Goal: Transaction & Acquisition: Purchase product/service

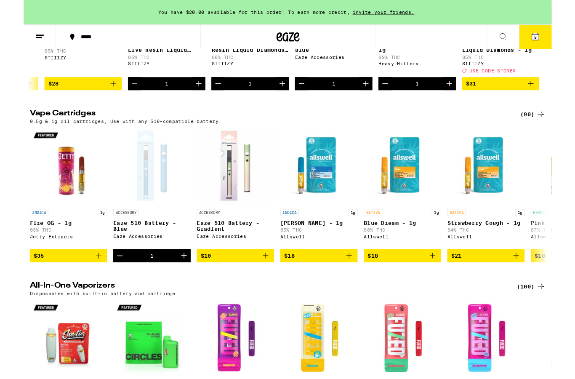
scroll to position [220, 0]
click at [263, 283] on icon "Add to bag" at bounding box center [263, 278] width 10 height 10
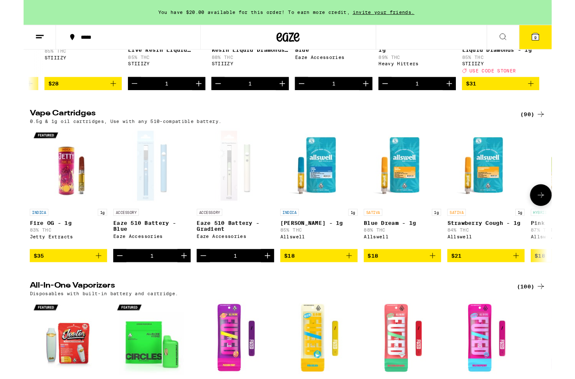
click at [109, 283] on icon "Decrement" at bounding box center [105, 278] width 10 height 10
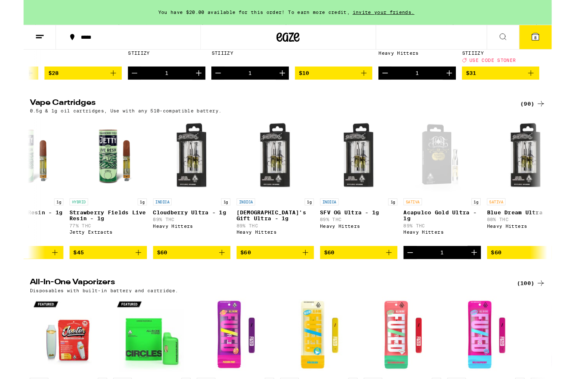
scroll to position [0, 6684]
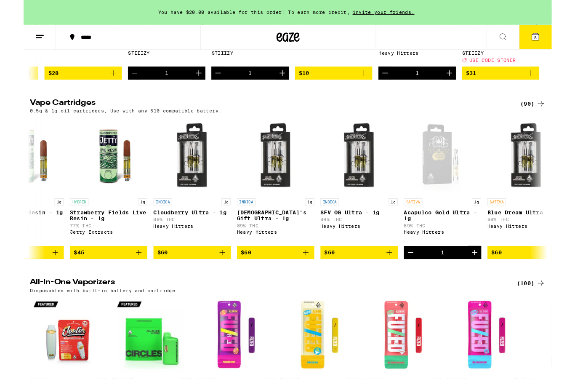
click at [418, 280] on icon "Decrement" at bounding box center [421, 275] width 10 height 10
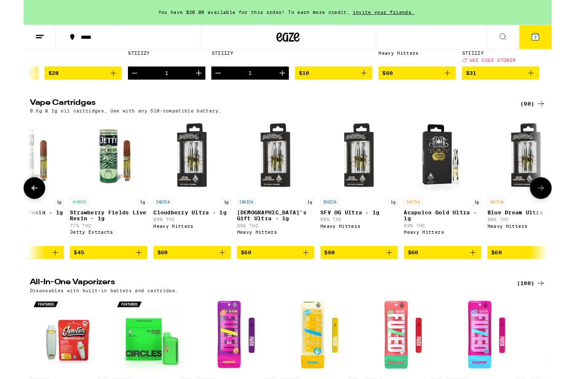
scroll to position [233, 0]
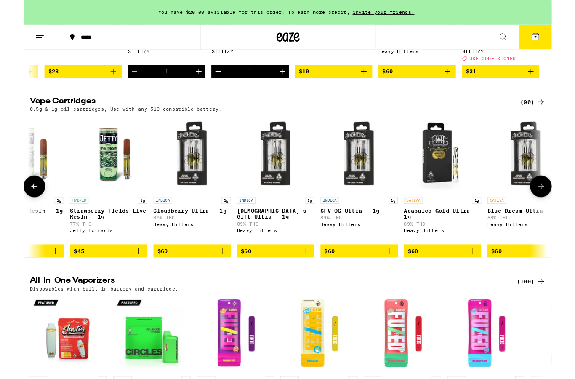
click at [486, 278] on icon "Add to bag" at bounding box center [489, 273] width 10 height 10
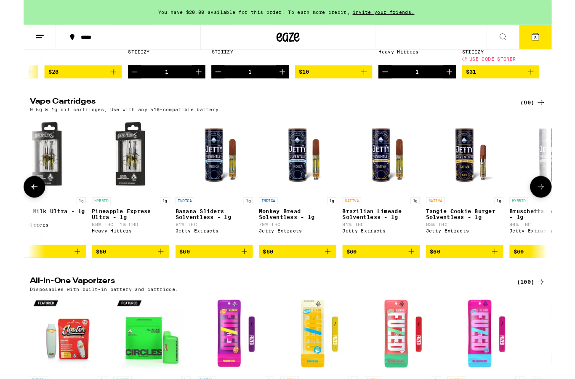
scroll to position [0, 7477]
click at [481, 222] on div "SATIVA 1g" at bounding box center [481, 219] width 84 height 8
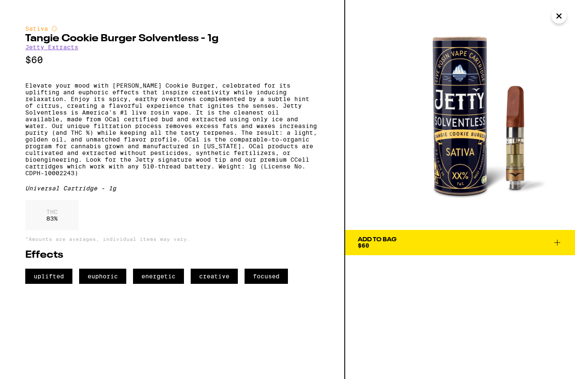
click at [556, 246] on icon at bounding box center [557, 242] width 10 height 10
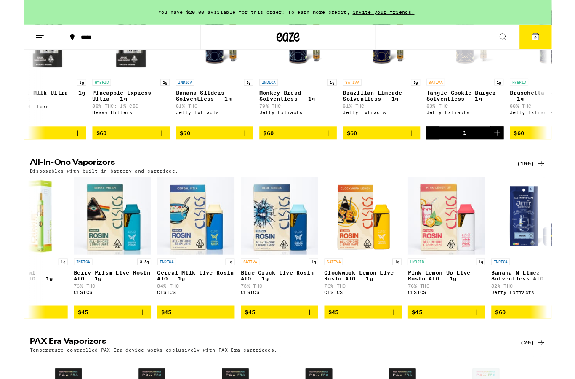
scroll to position [0, 8226]
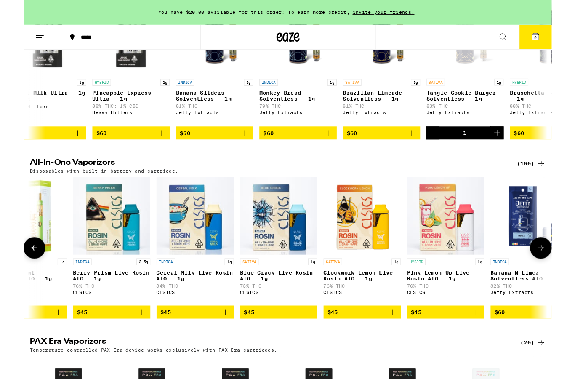
click at [566, 275] on icon at bounding box center [563, 270] width 10 height 10
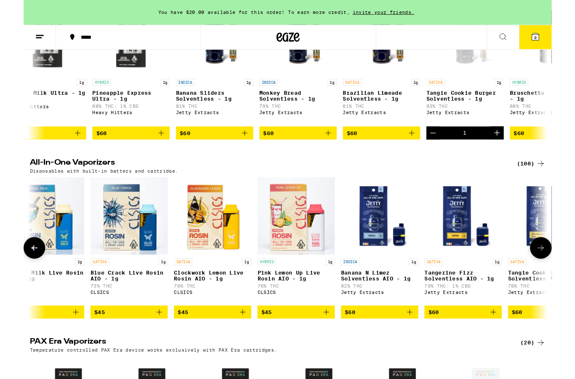
scroll to position [0, 8389]
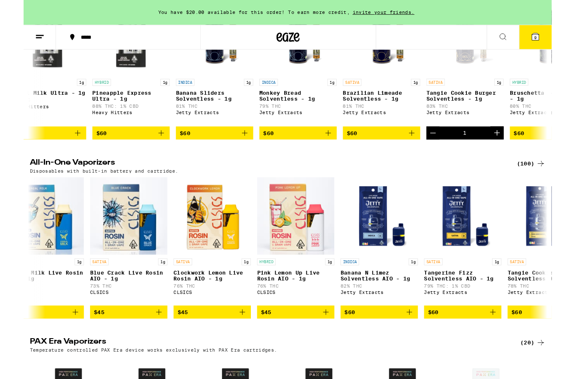
click at [200, 269] on img "Open page for Clockwork Lemon Live Rosin AIO - 1g from CLSICS" at bounding box center [205, 235] width 84 height 84
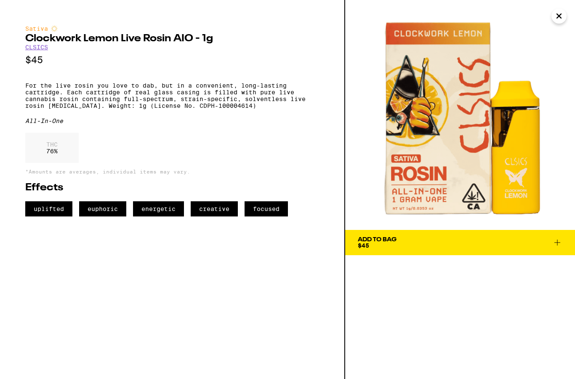
click at [560, 247] on icon at bounding box center [557, 242] width 10 height 10
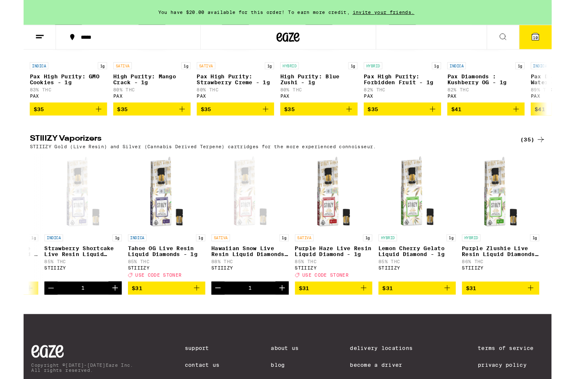
scroll to position [0, 2620]
click at [29, 319] on icon "Decrement" at bounding box center [30, 314] width 10 height 10
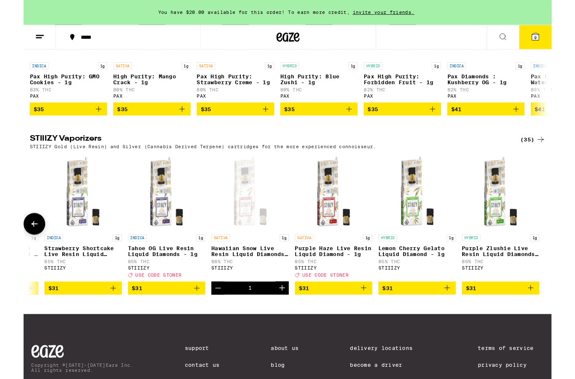
click at [189, 319] on icon "Add to bag" at bounding box center [189, 314] width 10 height 10
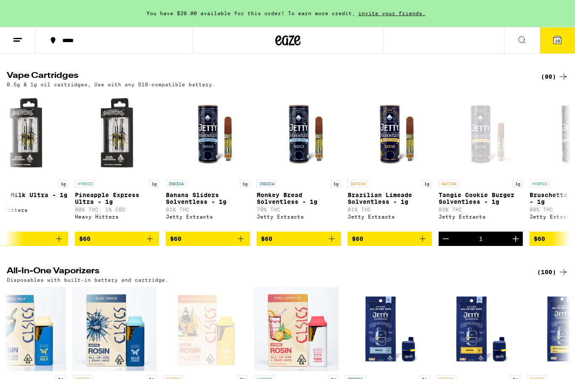
scroll to position [267, 0]
click at [559, 41] on span "10" at bounding box center [557, 40] width 5 height 5
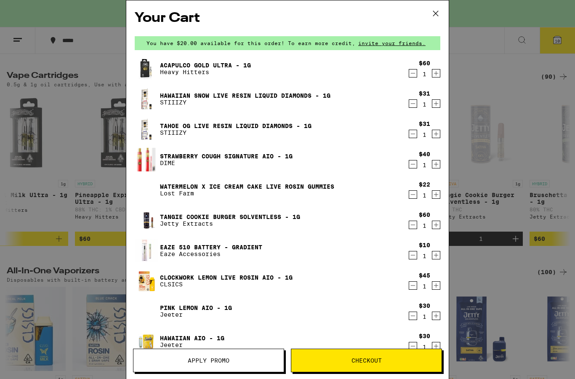
click at [189, 68] on link "Acapulco Gold Ultra - 1g" at bounding box center [205, 65] width 91 height 7
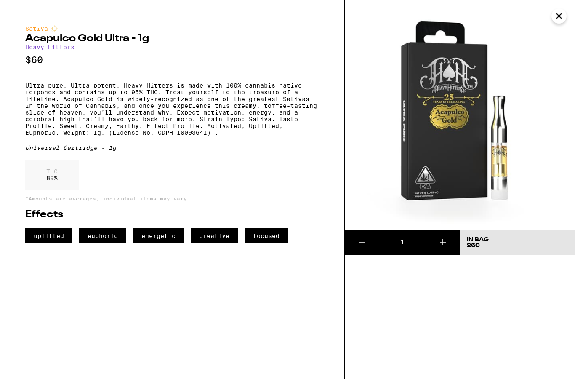
scroll to position [267, 0]
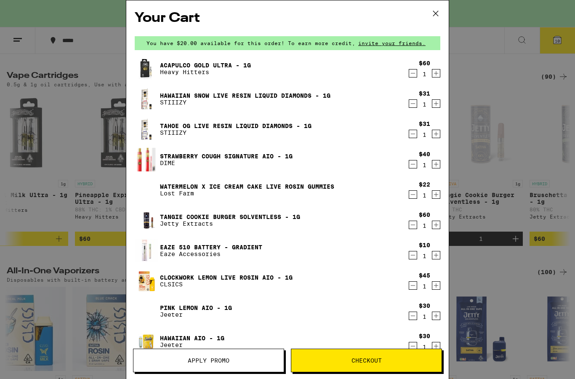
click at [411, 138] on icon "Decrement" at bounding box center [413, 134] width 8 height 10
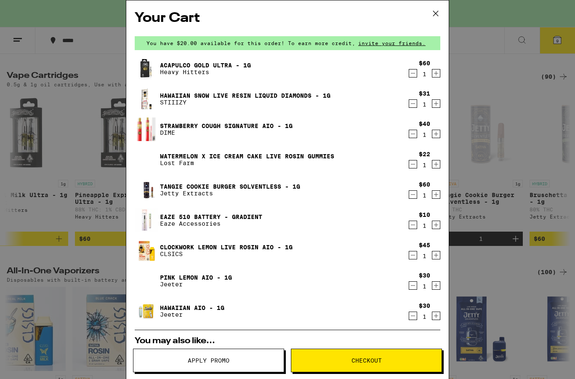
click at [172, 311] on link "Hawaiian AIO - 1g" at bounding box center [192, 307] width 64 height 7
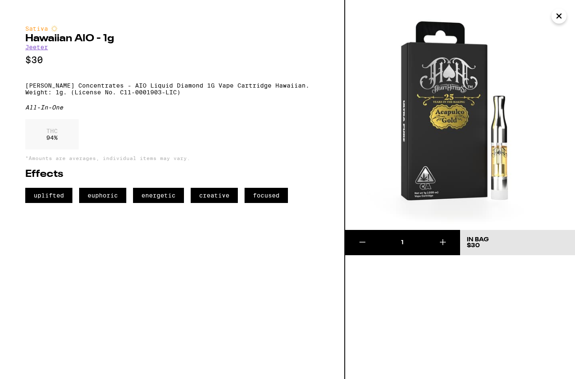
scroll to position [267, 0]
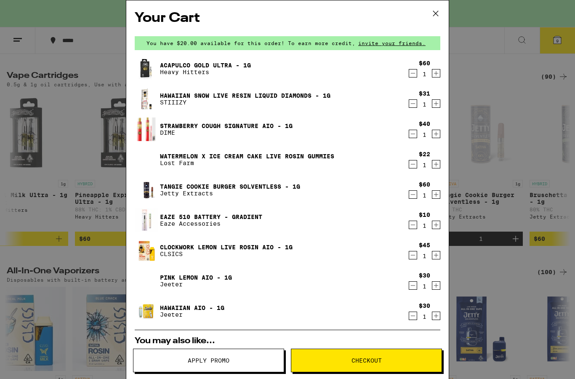
click at [173, 311] on link "Hawaiian AIO - 1g" at bounding box center [192, 307] width 64 height 7
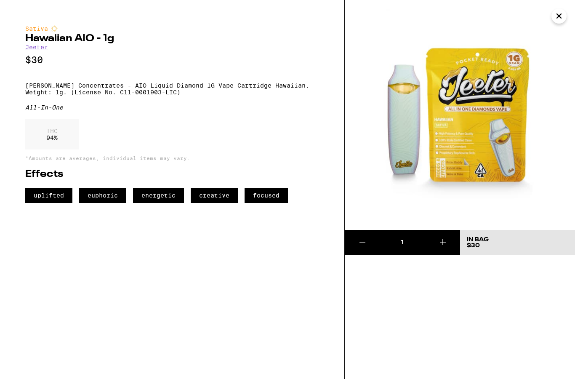
scroll to position [267, 0]
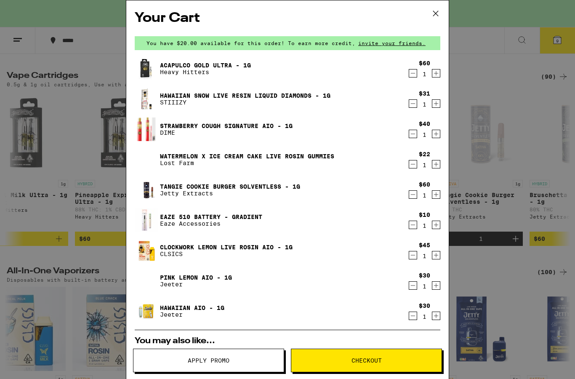
click at [191, 277] on link "Pink Lemon AIO - 1g" at bounding box center [196, 277] width 72 height 7
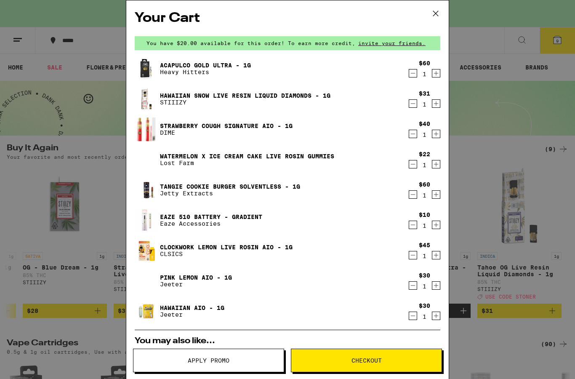
scroll to position [267, 0]
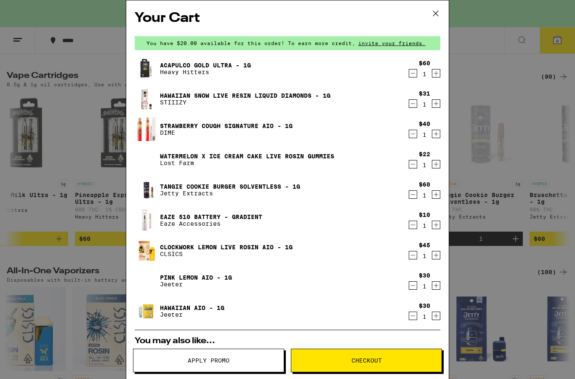
click at [414, 288] on icon "Decrement" at bounding box center [413, 285] width 8 height 10
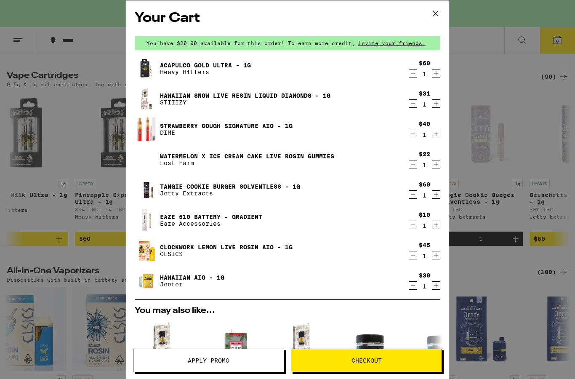
click at [178, 277] on link "Hawaiian AIO - 1g" at bounding box center [192, 277] width 64 height 7
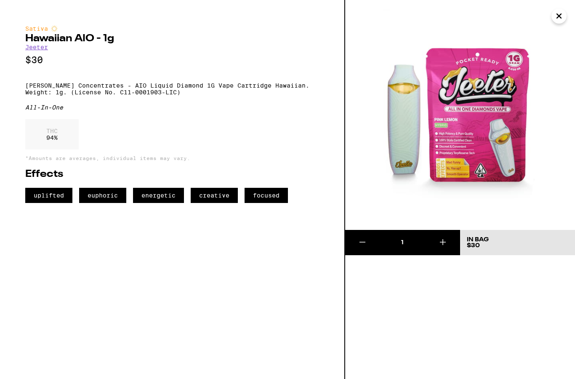
scroll to position [267, 0]
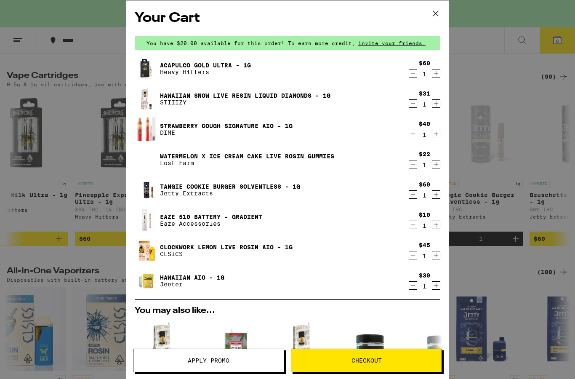
click at [415, 288] on icon "Decrement" at bounding box center [413, 285] width 8 height 10
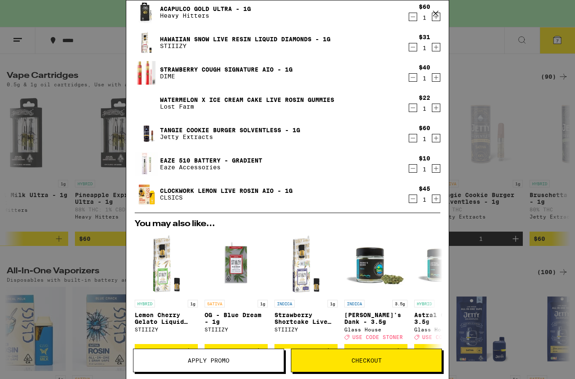
scroll to position [57, 0]
click at [448, 94] on div "Your Cart You have $20.00 available for this order! To earn more credit, invite…" at bounding box center [287, 176] width 322 height 353
click at [437, 111] on icon "Increment" at bounding box center [436, 107] width 8 height 10
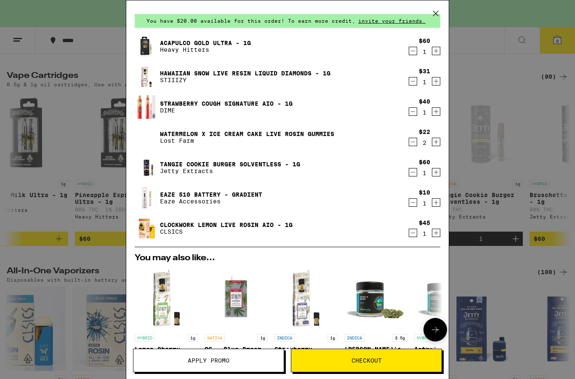
scroll to position [15, 0]
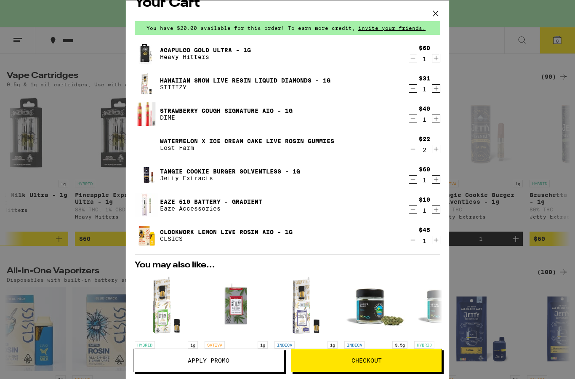
click at [178, 231] on link "Clockwork Lemon Live Rosin AIO - 1g" at bounding box center [226, 232] width 133 height 7
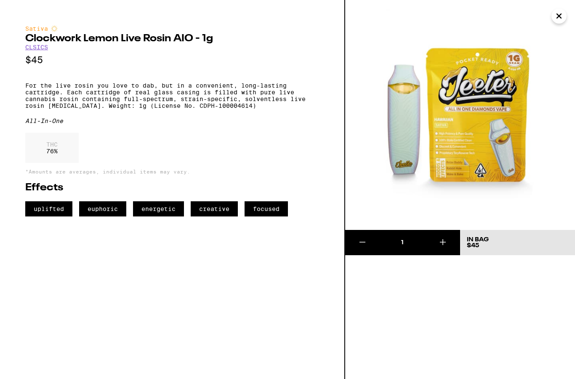
scroll to position [267, 0]
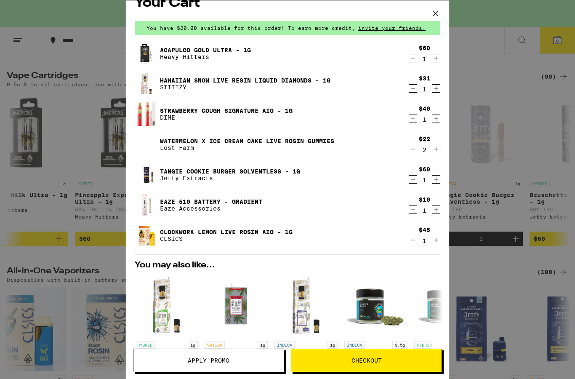
click at [178, 172] on link "Tangie Cookie Burger Solventless - 1g" at bounding box center [230, 171] width 140 height 7
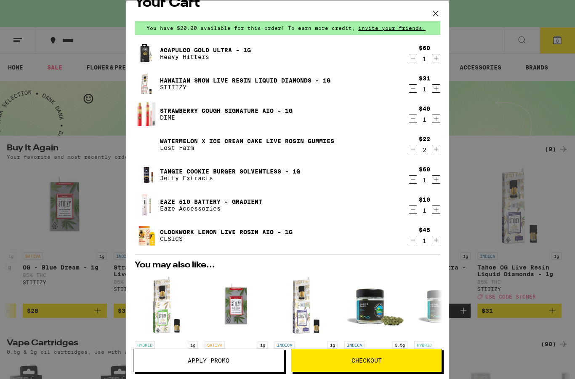
scroll to position [267, 0]
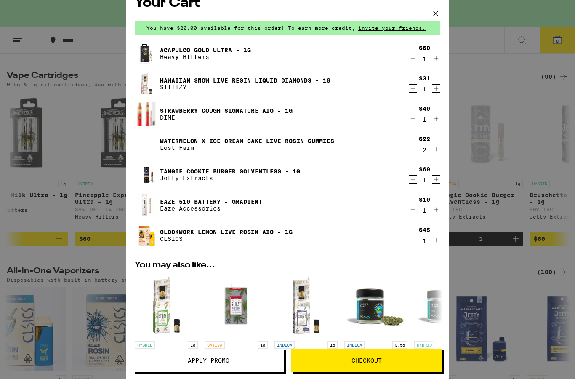
click at [171, 175] on link "Tangie Cookie Burger Solventless - 1g" at bounding box center [230, 171] width 140 height 7
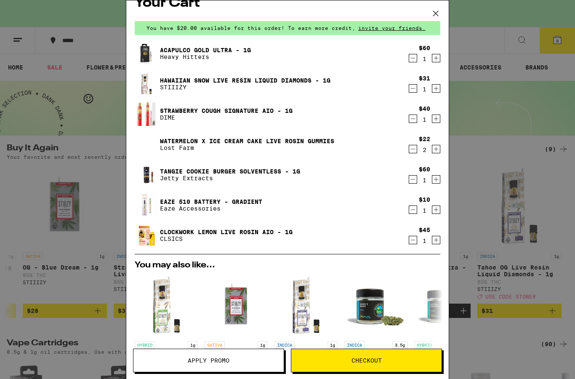
scroll to position [267, 0]
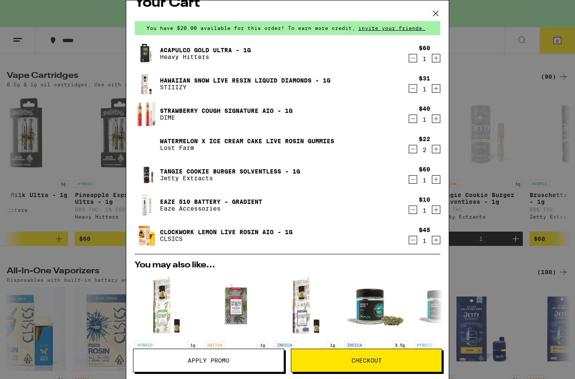
click at [170, 109] on link "Strawberry Cough Signature AIO - 1g" at bounding box center [226, 110] width 133 height 7
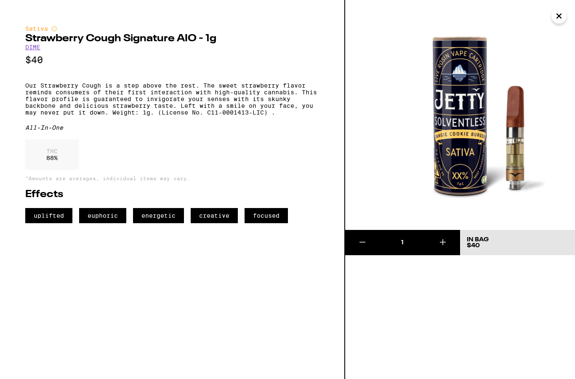
scroll to position [267, 0]
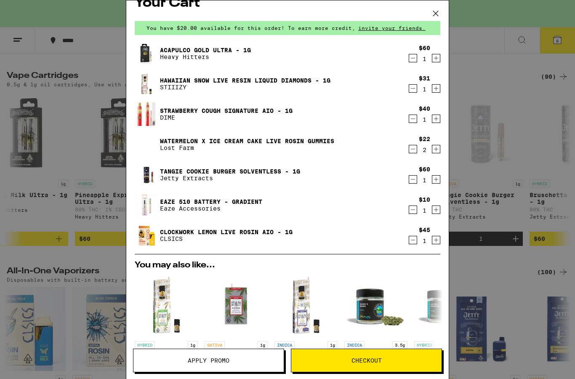
click at [179, 80] on link "Hawaiian Snow Live Resin Liquid Diamonds - 1g" at bounding box center [245, 80] width 170 height 7
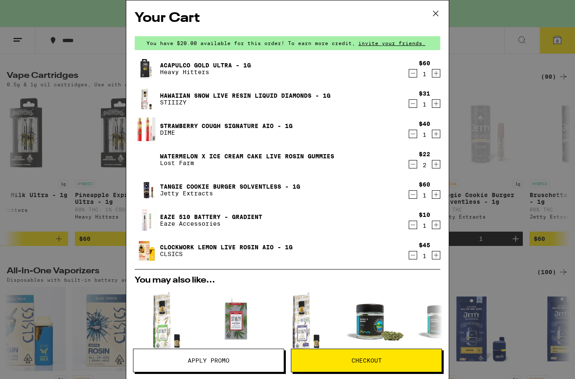
click at [189, 157] on link "Watermelon x Ice Cream Cake Live Rosin Gummies" at bounding box center [247, 156] width 174 height 7
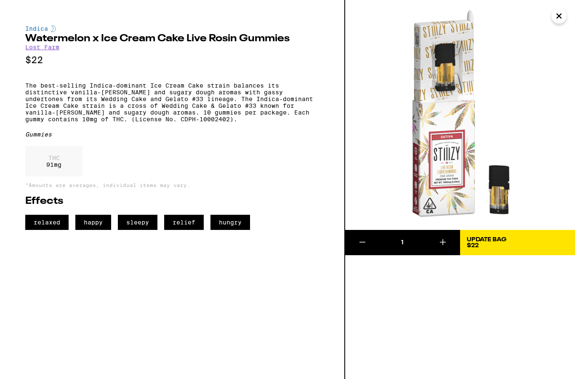
scroll to position [267, 0]
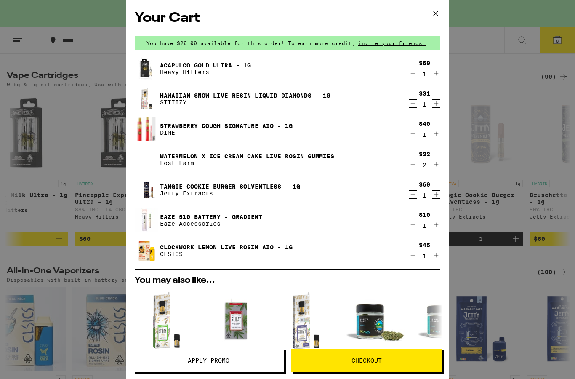
click at [176, 65] on link "Acapulco Gold Ultra - 1g" at bounding box center [205, 65] width 91 height 7
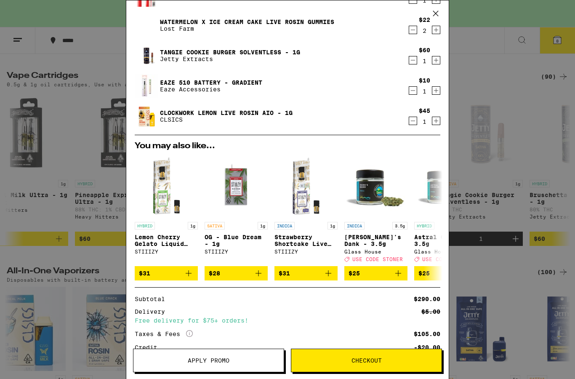
scroll to position [135, 0]
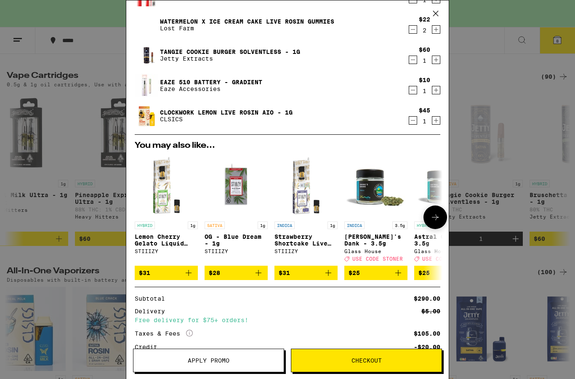
click at [332, 278] on icon "Add to bag" at bounding box center [328, 273] width 10 height 10
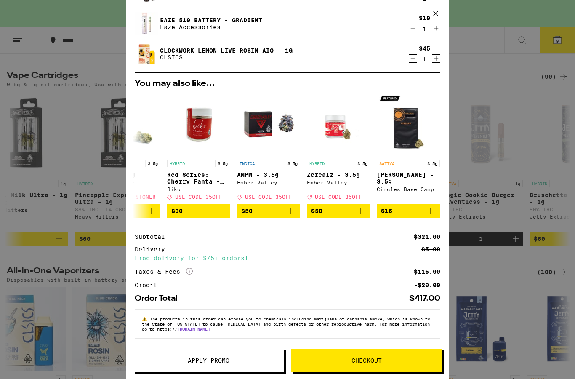
scroll to position [237, 0]
click at [219, 359] on span "Apply Promo" at bounding box center [209, 360] width 42 height 6
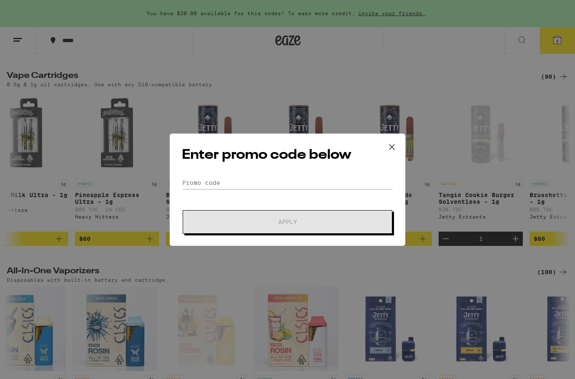
click at [201, 173] on div "Enter promo code below Promo Code Apply" at bounding box center [288, 189] width 236 height 112
click at [186, 176] on input "Promo Code" at bounding box center [287, 182] width 211 height 13
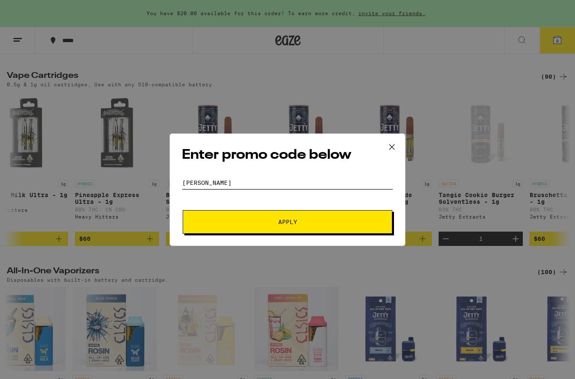
type input "[PERSON_NAME]"
click at [287, 223] on span "Apply" at bounding box center [287, 222] width 19 height 6
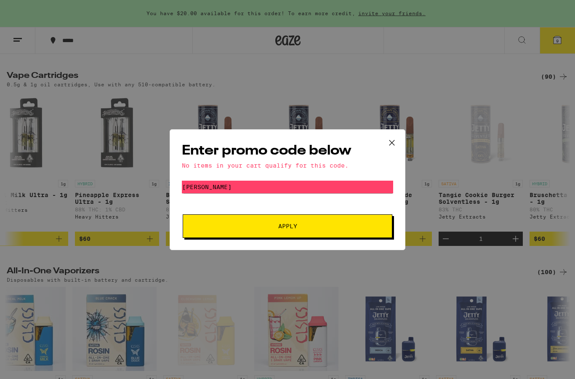
click at [397, 140] on icon at bounding box center [392, 142] width 13 height 13
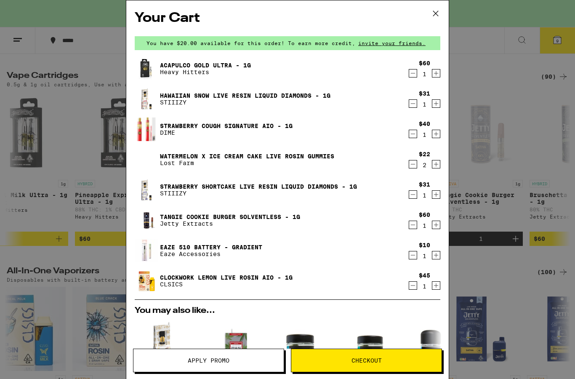
click at [178, 94] on link "Hawaiian Snow Live Resin Liquid Diamonds - 1g" at bounding box center [245, 95] width 170 height 7
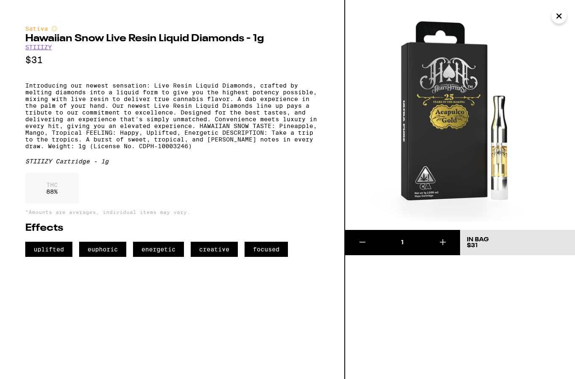
scroll to position [267, 0]
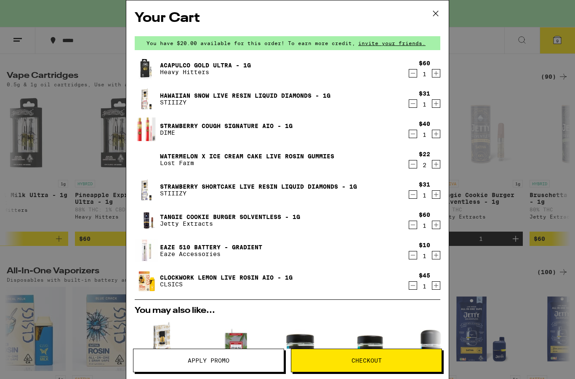
click at [181, 281] on link "Clockwork Lemon Live Rosin AIO - 1g" at bounding box center [226, 277] width 133 height 7
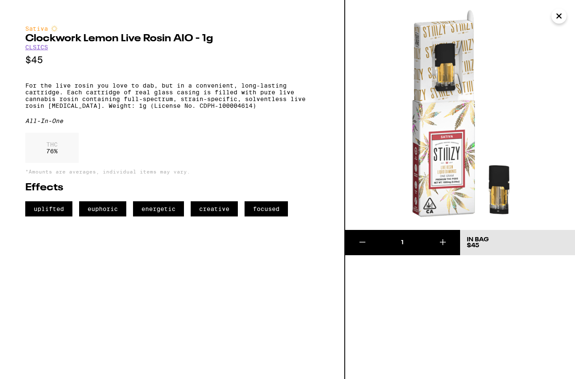
scroll to position [267, 0]
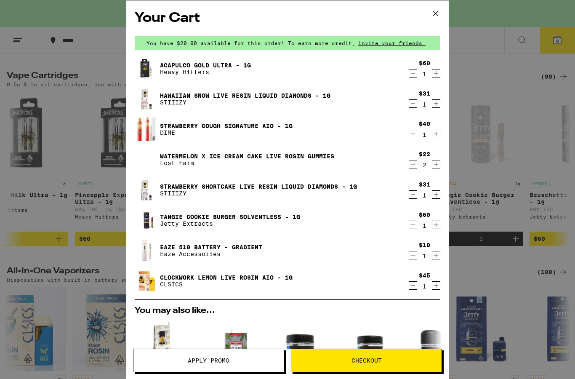
click at [173, 220] on link "Tangie Cookie Burger Solventless - 1g" at bounding box center [230, 216] width 140 height 7
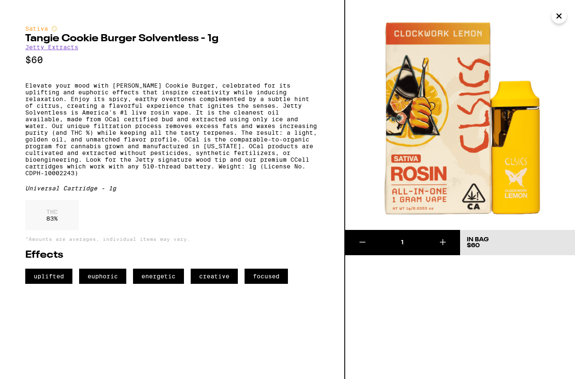
scroll to position [267, 0]
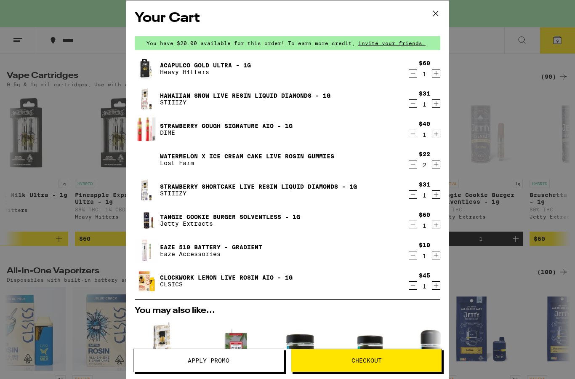
click at [170, 186] on link "Strawberry Shortcake Live Resin Liquid Diamonds - 1g" at bounding box center [258, 186] width 197 height 7
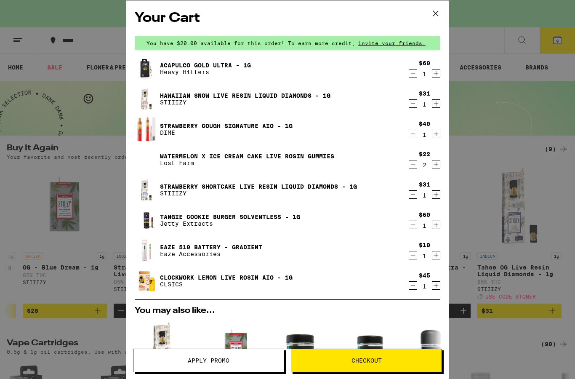
scroll to position [267, 0]
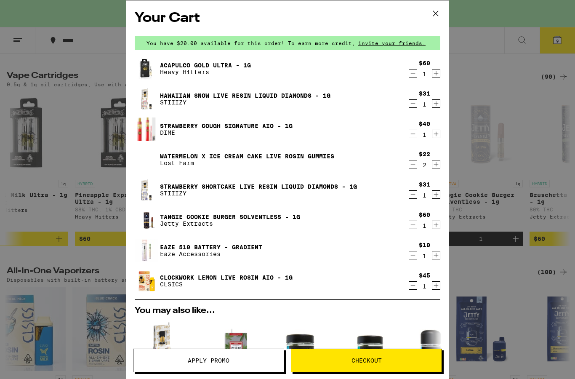
click at [412, 198] on icon "Decrement" at bounding box center [413, 194] width 8 height 10
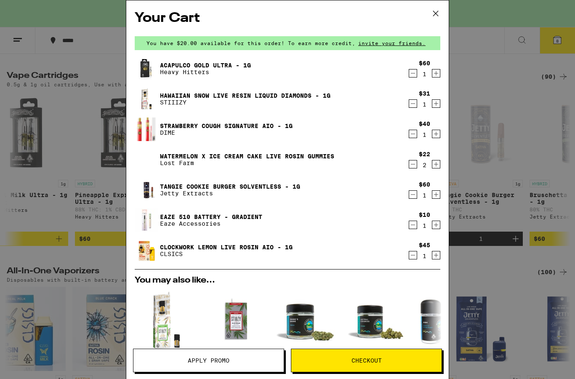
scroll to position [0, 0]
click at [440, 14] on icon at bounding box center [435, 13] width 13 height 13
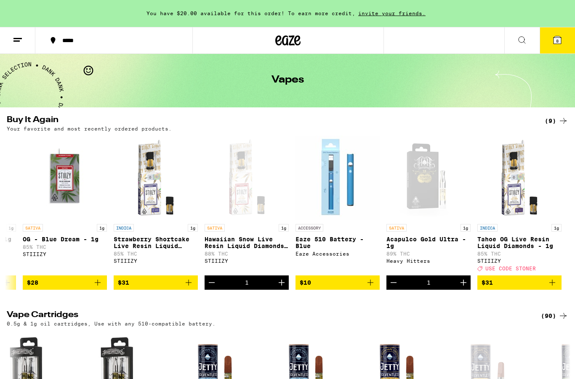
scroll to position [0, 257]
click at [552, 285] on icon "Add to bag" at bounding box center [552, 282] width 6 height 6
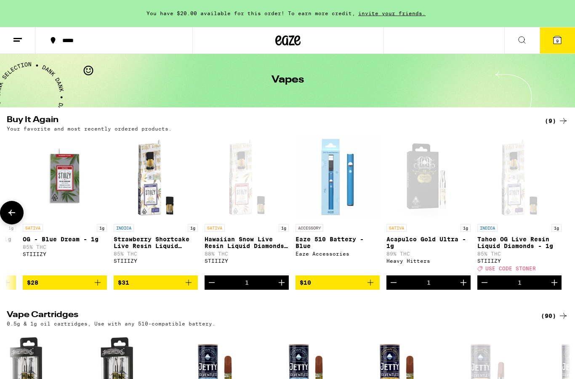
click at [555, 287] on icon "Increment" at bounding box center [554, 282] width 10 height 10
click at [558, 41] on span "10" at bounding box center [557, 40] width 5 height 5
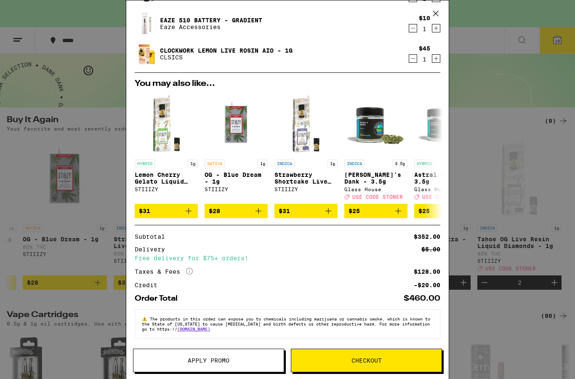
scroll to position [237, 0]
click at [212, 358] on span "Apply Promo" at bounding box center [209, 360] width 42 height 6
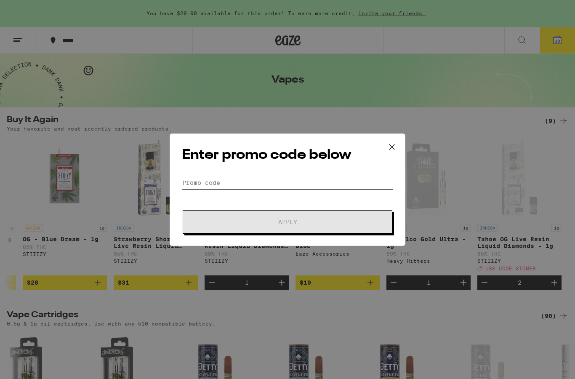
click at [184, 176] on input "Promo Code" at bounding box center [287, 182] width 211 height 13
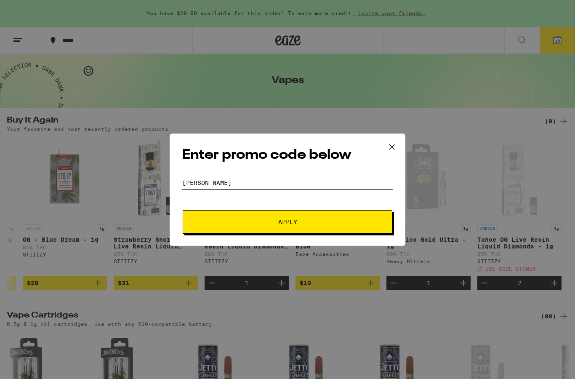
type input "[PERSON_NAME]"
click at [285, 221] on span "Apply" at bounding box center [287, 222] width 19 height 6
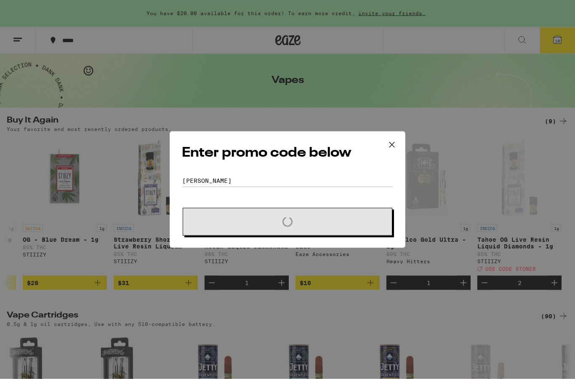
scroll to position [28, 0]
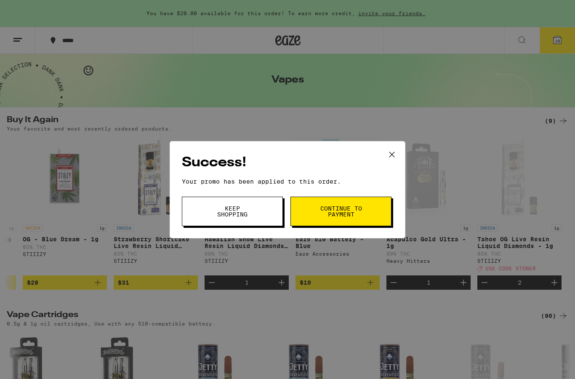
click at [311, 211] on button "Continue to payment" at bounding box center [340, 211] width 101 height 29
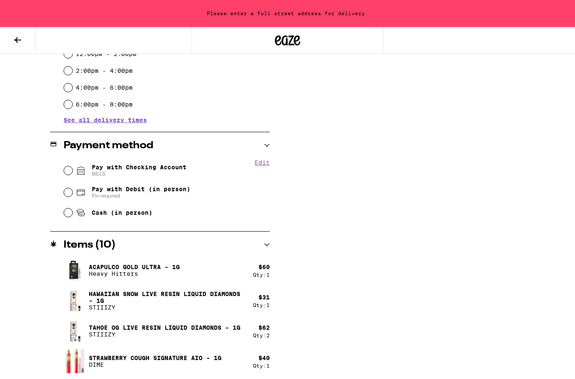
scroll to position [271, 0]
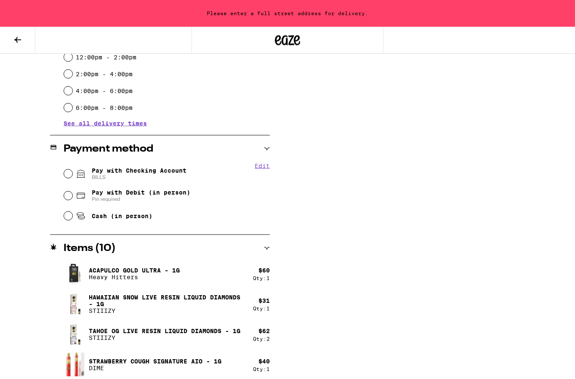
click at [67, 220] on input "Cash (in person)" at bounding box center [68, 216] width 8 height 8
radio input "true"
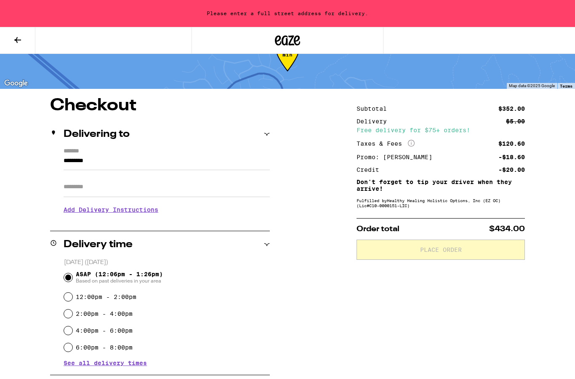
scroll to position [0, 0]
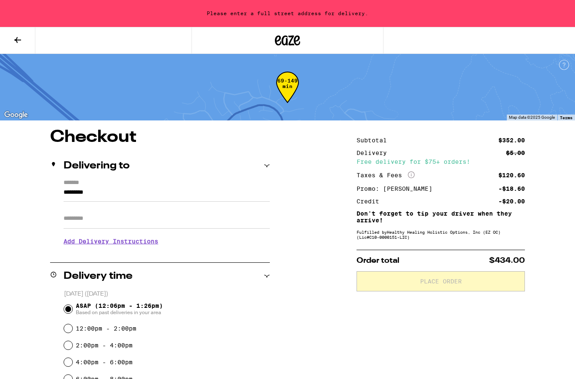
click at [269, 164] on icon at bounding box center [267, 166] width 6 height 6
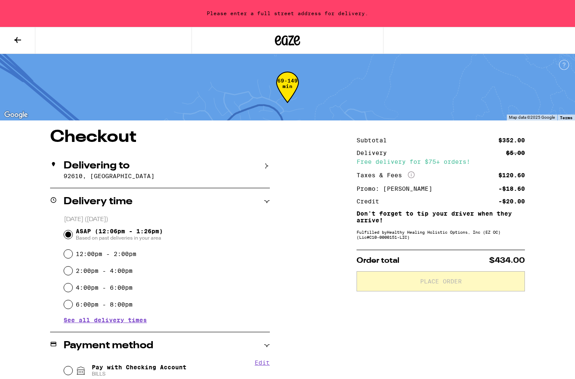
click at [73, 174] on p "92610, [GEOGRAPHIC_DATA]" at bounding box center [167, 176] width 206 height 7
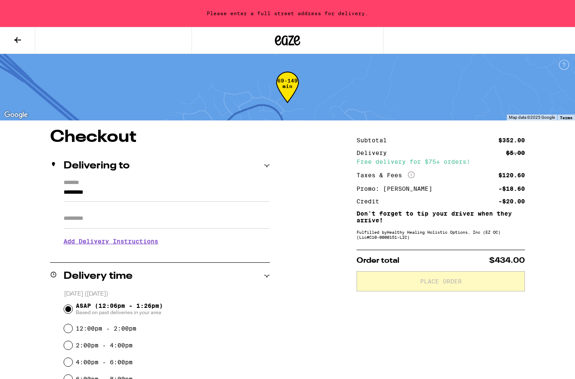
scroll to position [129, 0]
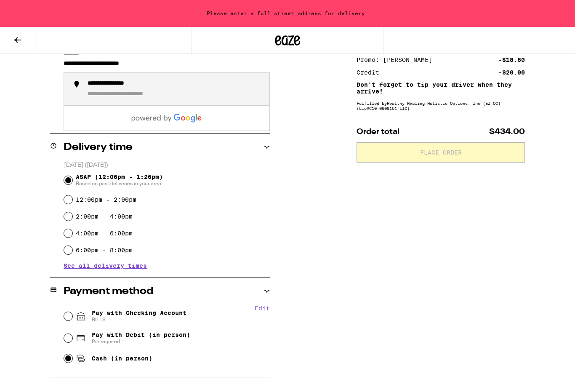
click at [120, 98] on div "**********" at bounding box center [137, 94] width 99 height 8
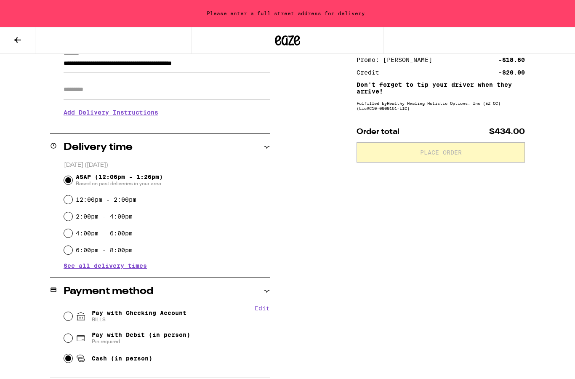
type input "**********"
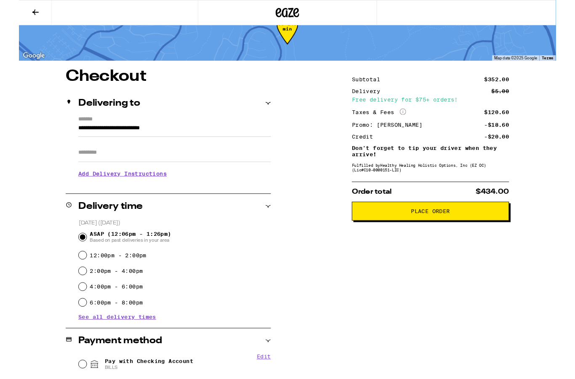
scroll to position [21, 0]
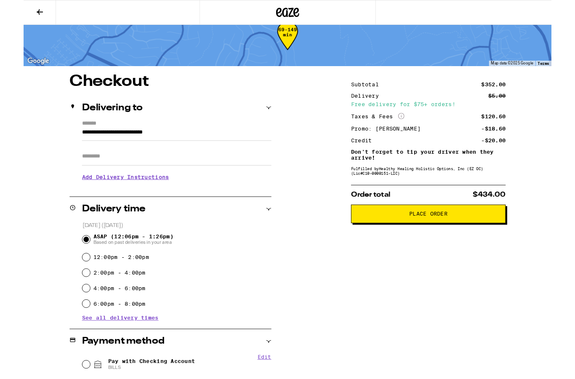
click at [450, 243] on button "Place Order" at bounding box center [440, 233] width 168 height 20
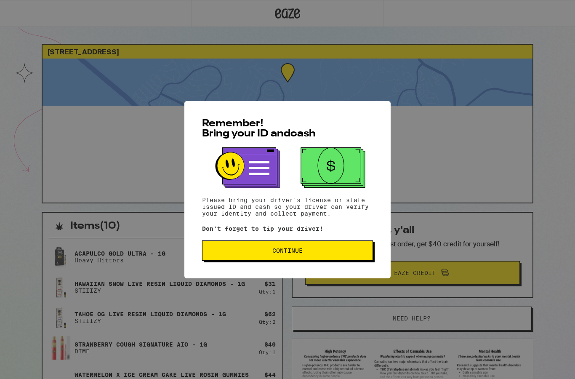
click at [283, 261] on button "Continue" at bounding box center [287, 250] width 171 height 20
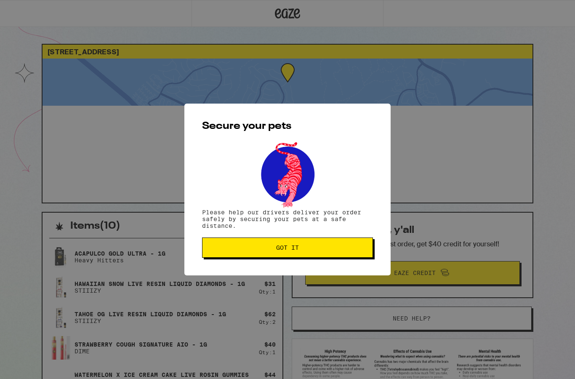
click at [289, 240] on button "Got it" at bounding box center [287, 247] width 171 height 20
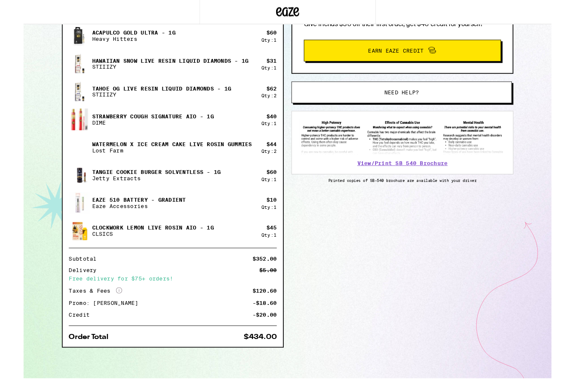
scroll to position [219, 0]
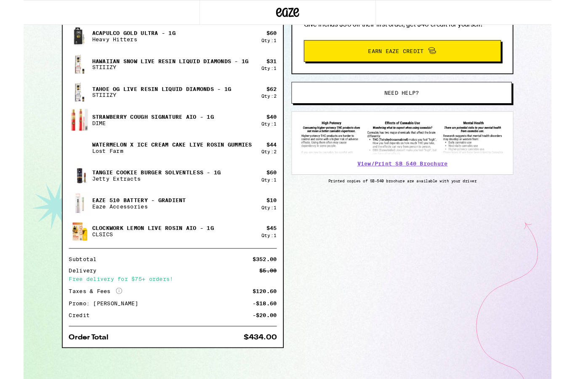
click at [565, 177] on div "16 Celonova [GEOGRAPHIC_DATA] 92610 ETA 12:17pm - 1:37pm This ETA will become m…" at bounding box center [287, 98] width 575 height 630
click at [480, 313] on div "Items ( 10 ) Acapulco Gold Ultra - 1g Heavy Hitters $ 60 Qty: 1 Hawaiian Snow L…" at bounding box center [288, 204] width 492 height 418
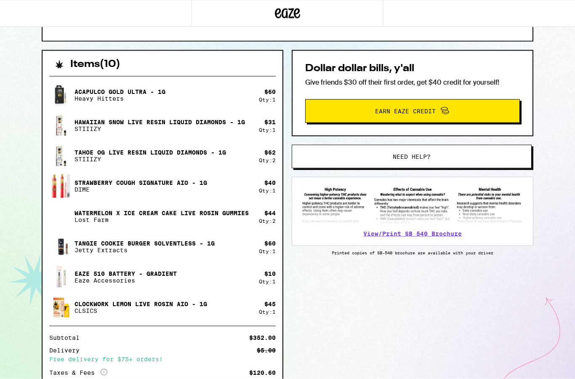
scroll to position [0, 0]
